Goal: Navigation & Orientation: Find specific page/section

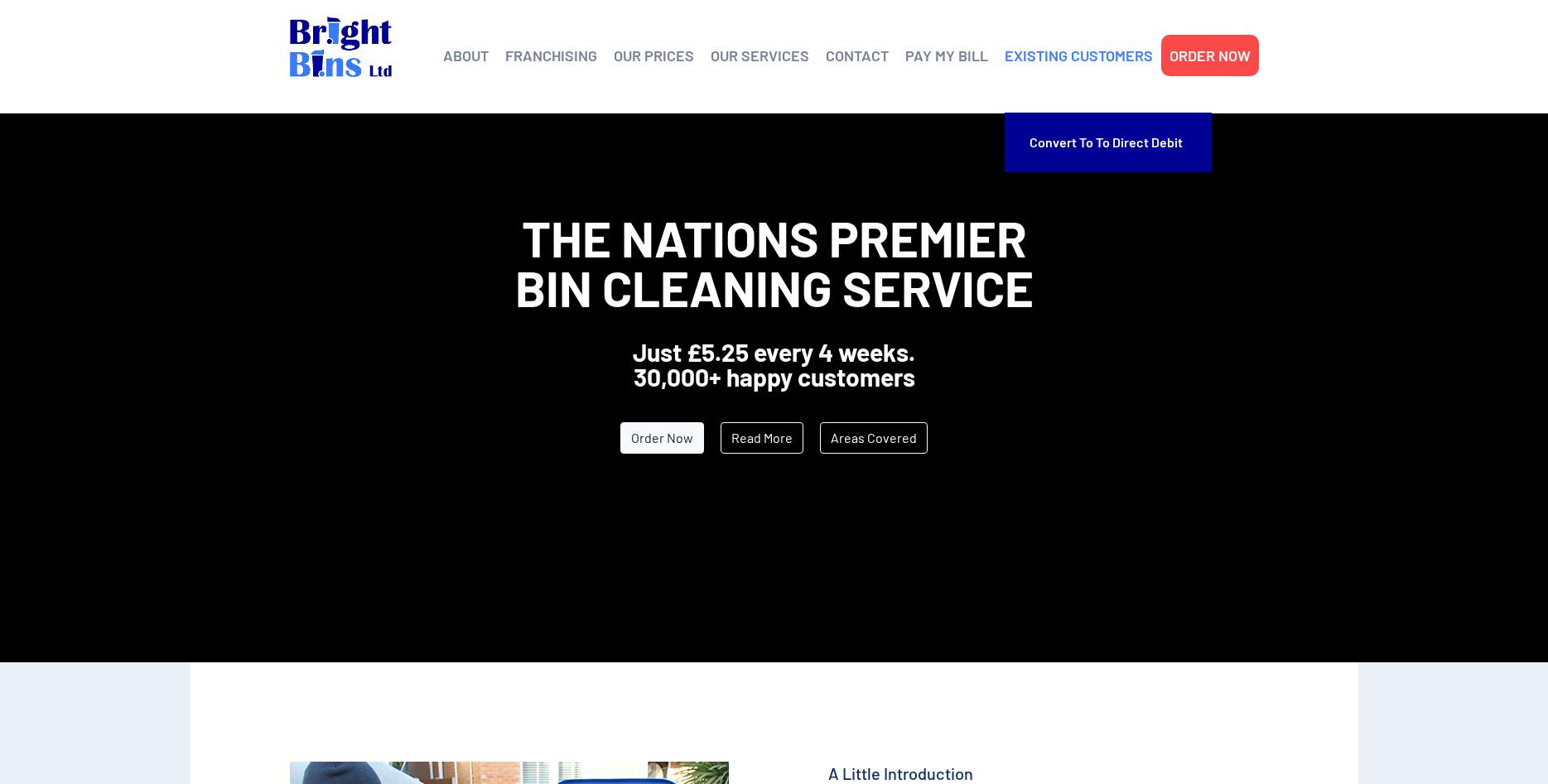
click at [1060, 56] on link "EXISTING CUSTOMERS" at bounding box center [1079, 55] width 149 height 24
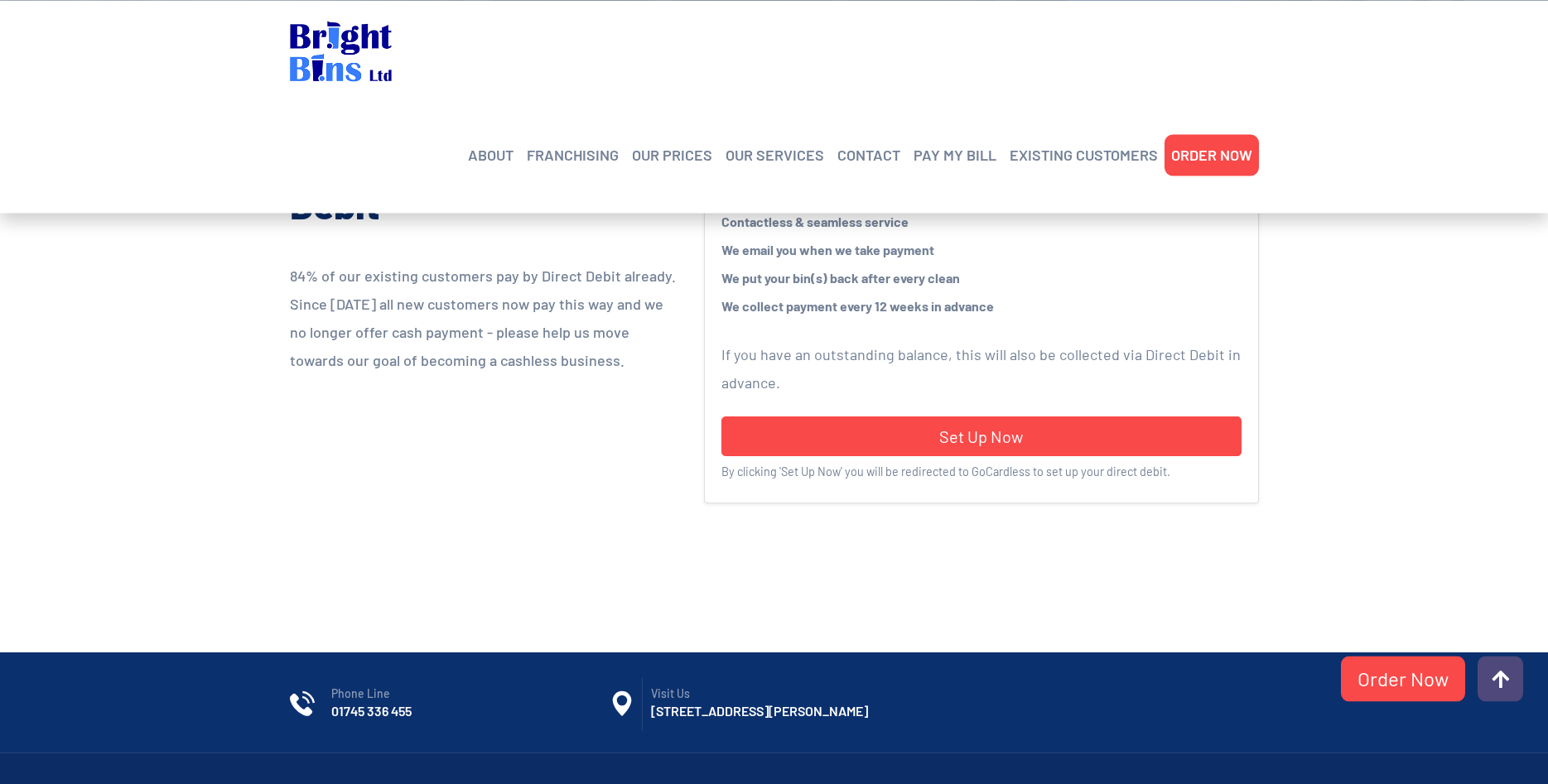
scroll to position [422, 0]
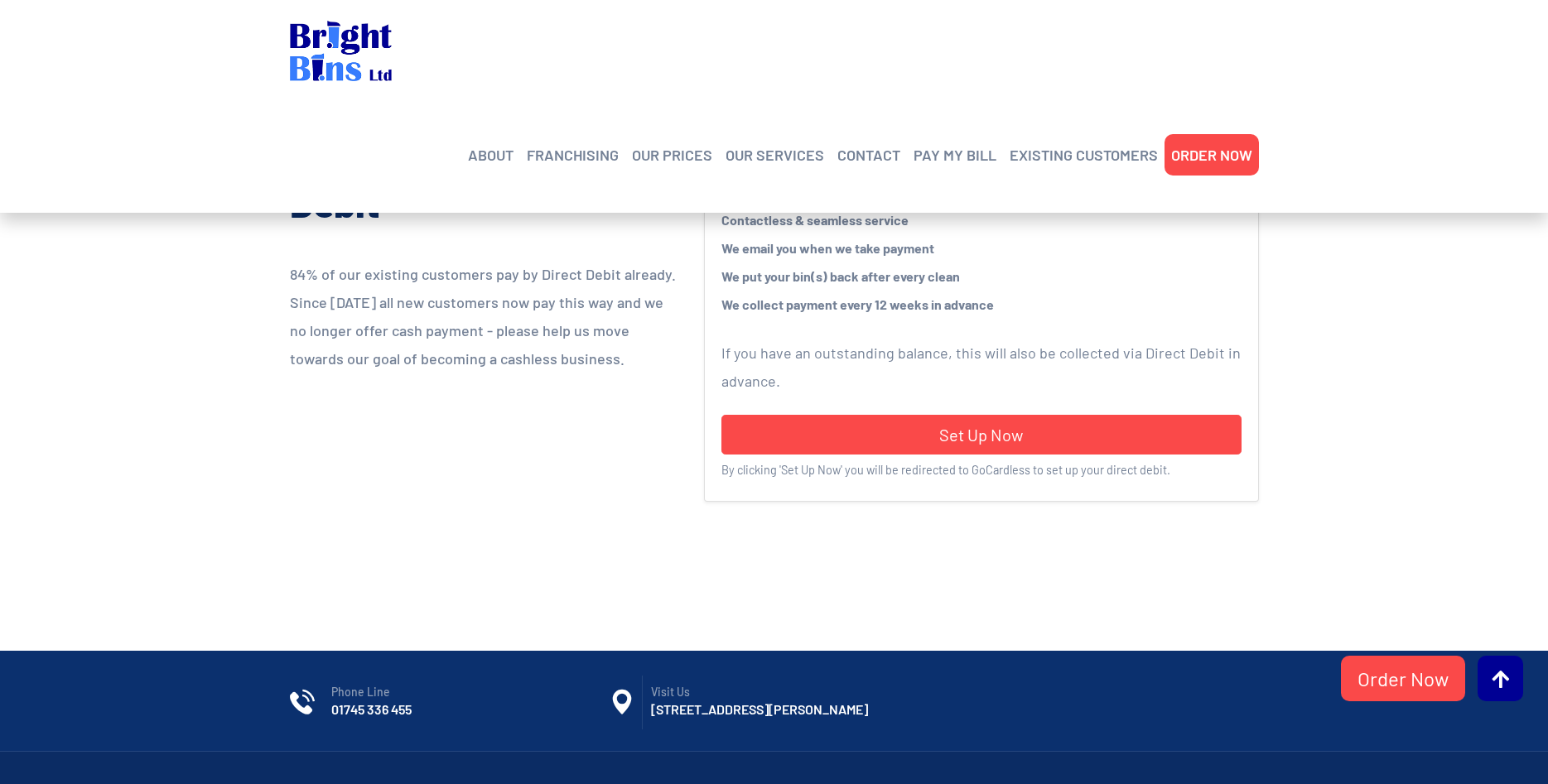
click at [1504, 676] on span at bounding box center [1500, 679] width 17 height 20
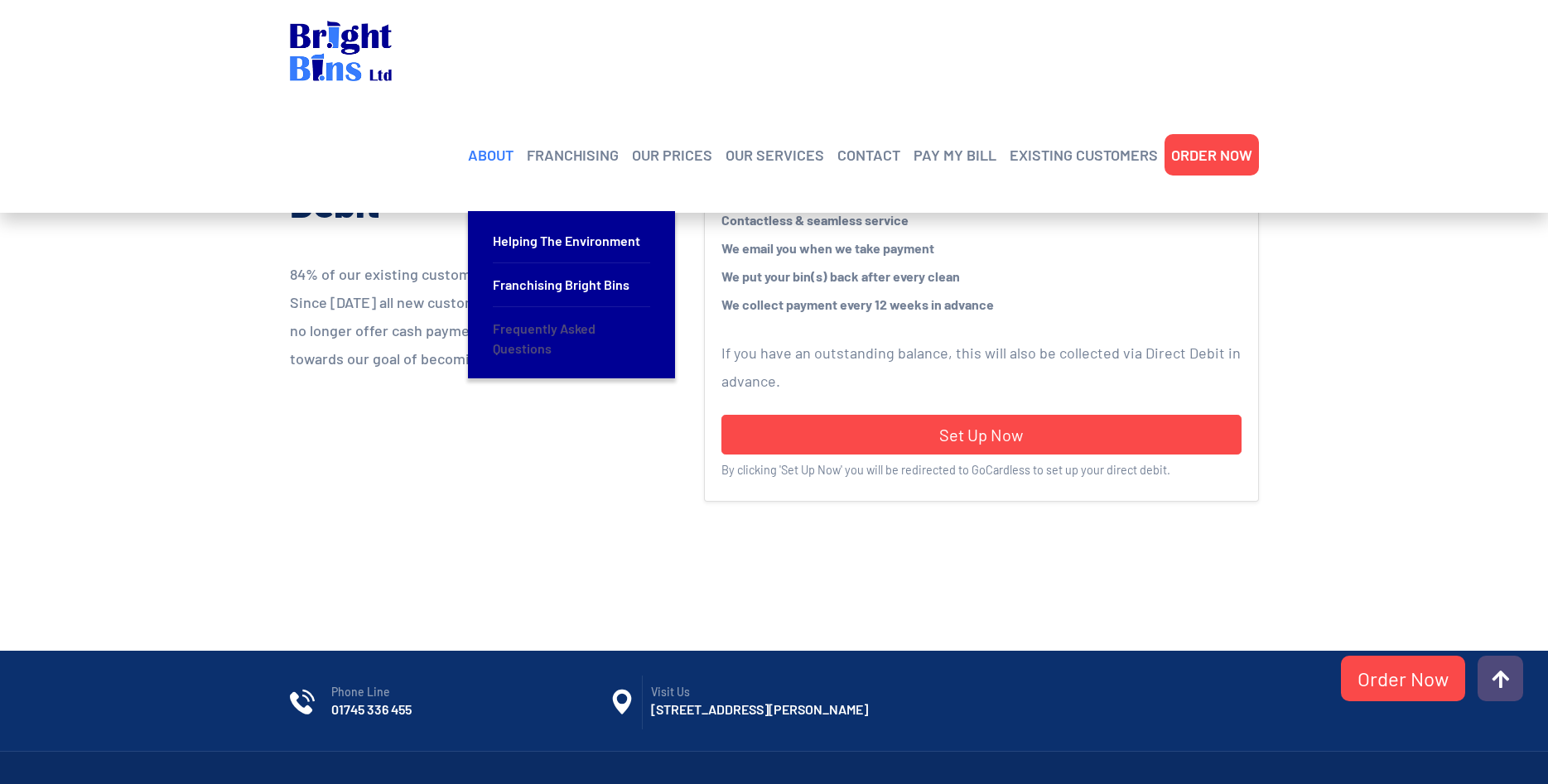
click at [530, 308] on link "Frequently Asked Questions" at bounding box center [572, 339] width 157 height 63
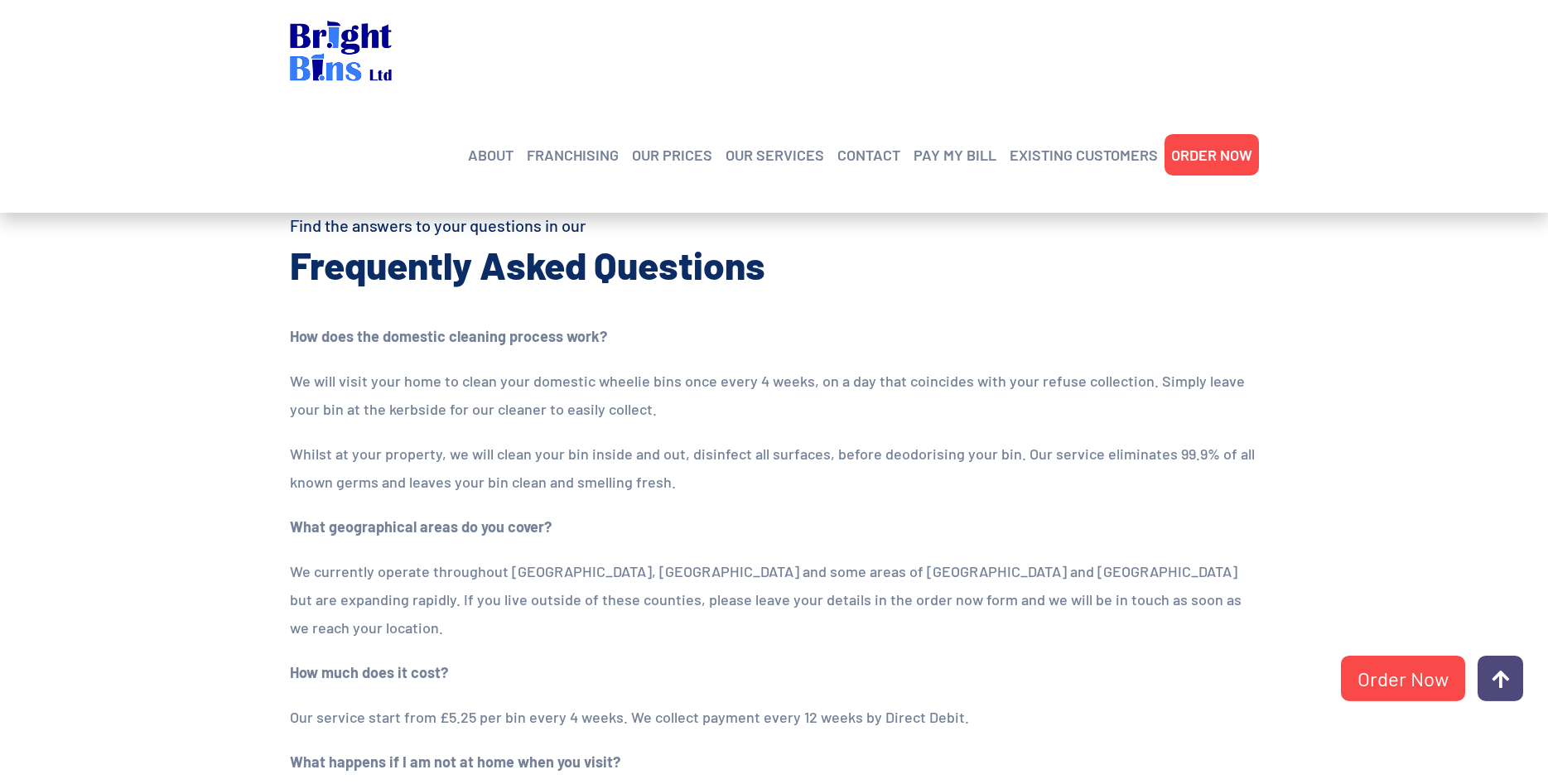
scroll to position [169, 0]
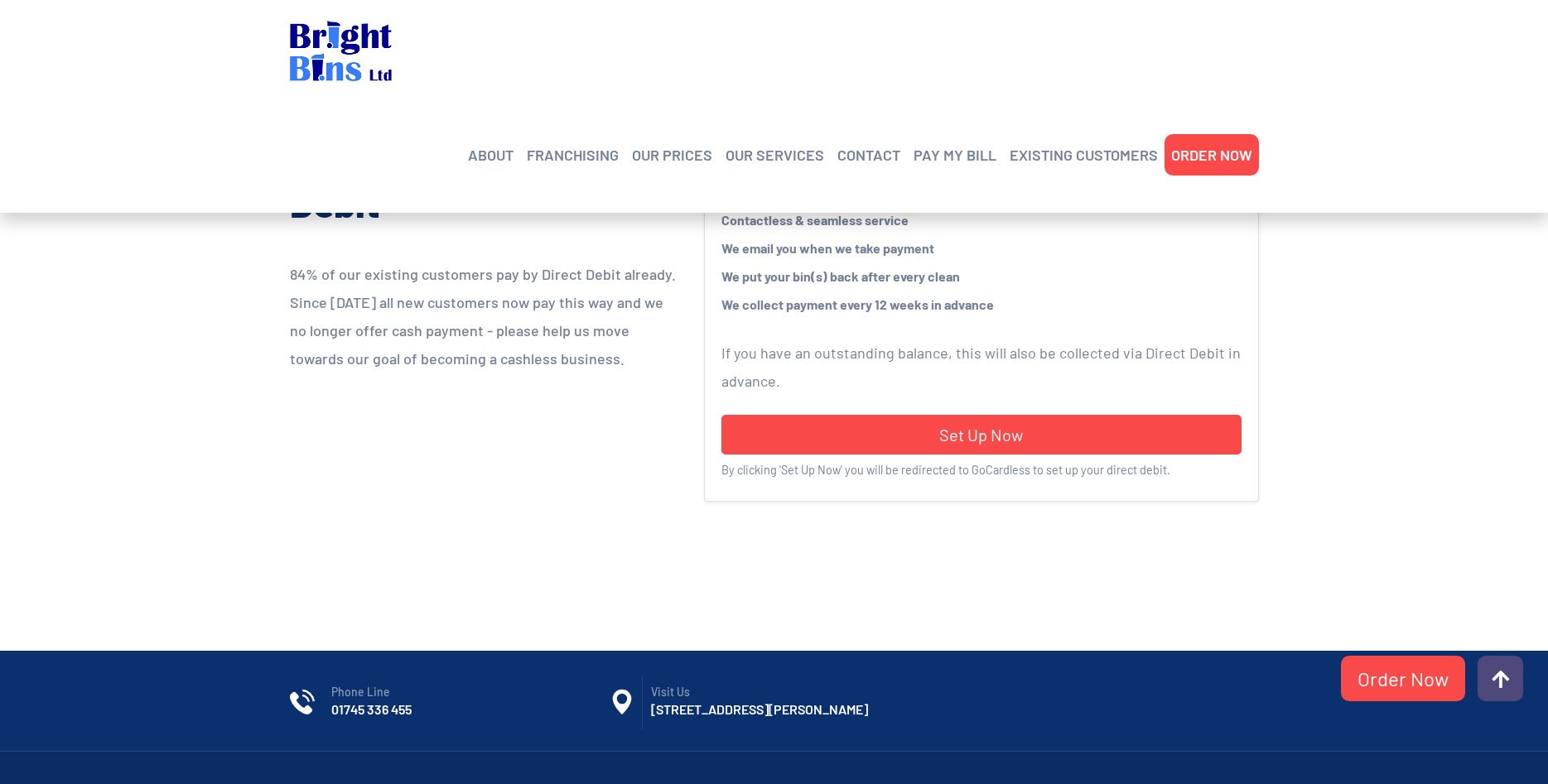
scroll to position [422, 0]
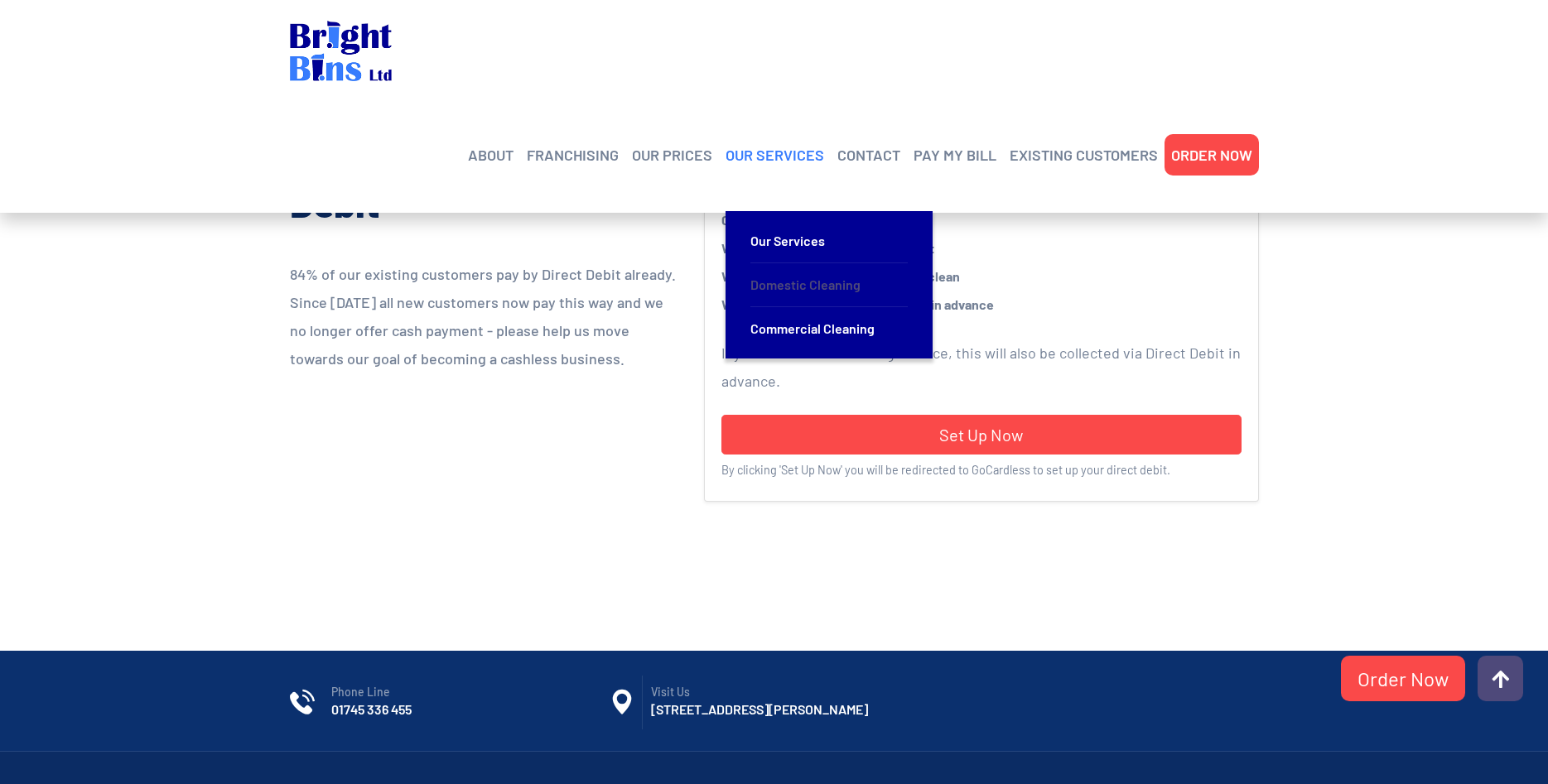
click at [809, 263] on link "Domestic Cleaning" at bounding box center [829, 285] width 157 height 44
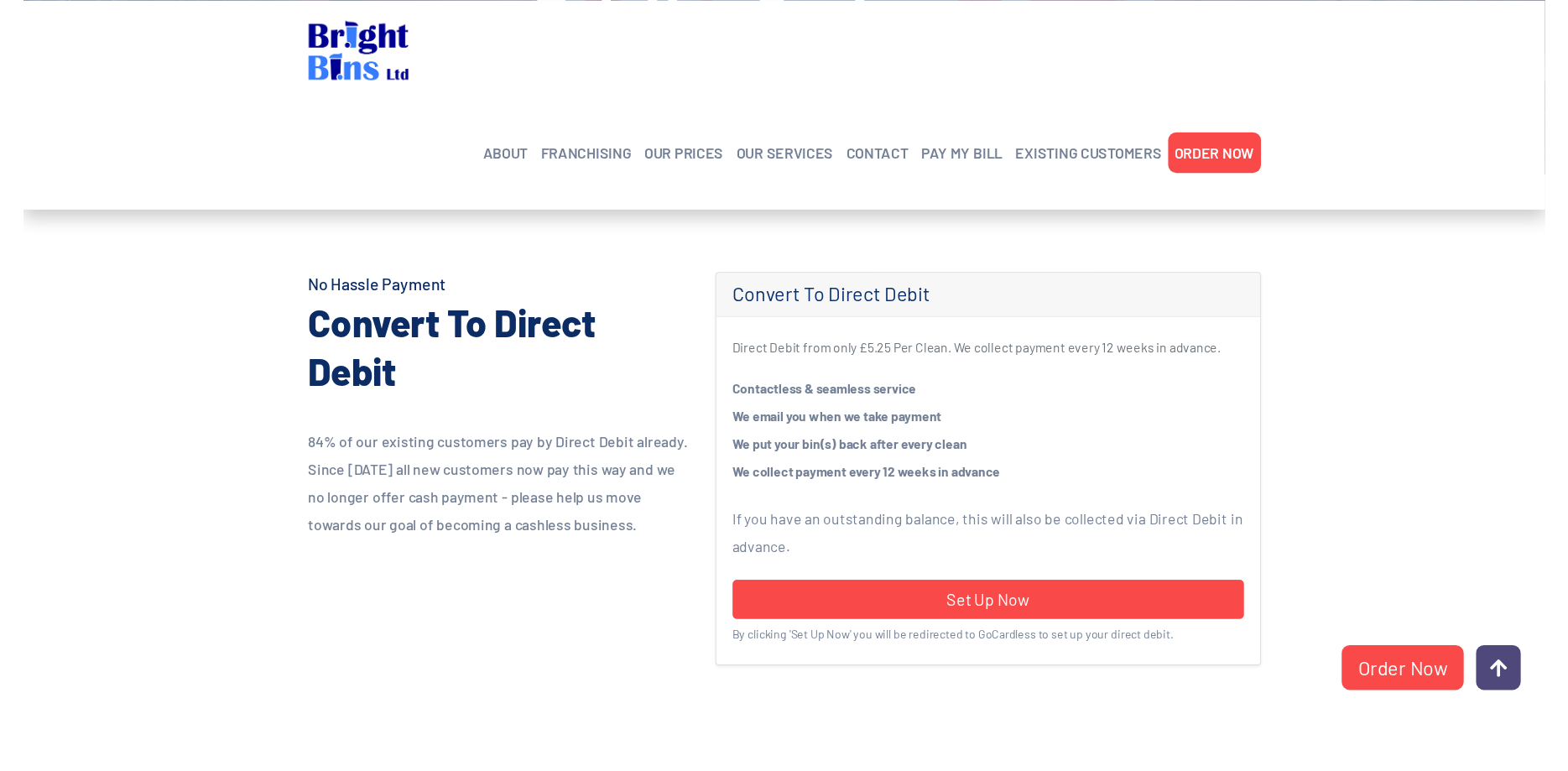
scroll to position [166, 0]
